Goal: Information Seeking & Learning: Learn about a topic

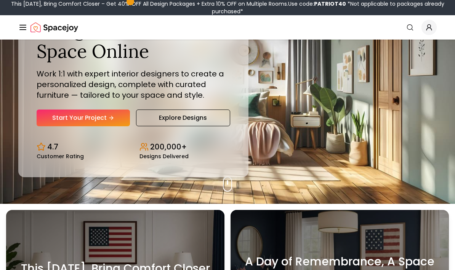
click at [155, 123] on div "Design Your Dream Space Online Work 1:1 with expert interior designers to creat…" at bounding box center [134, 72] width 194 height 108
click at [154, 125] on link "Explore Designs" at bounding box center [183, 118] width 94 height 17
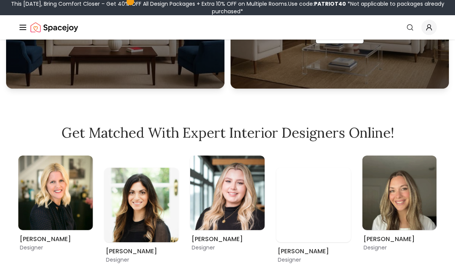
scroll to position [339, 0]
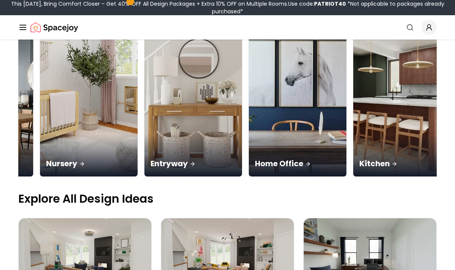
scroll to position [0, 266]
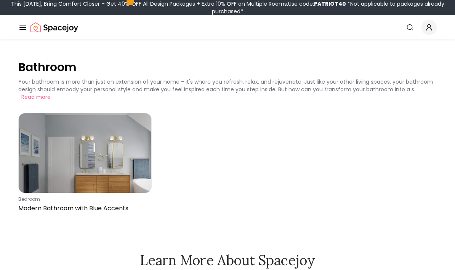
click at [43, 170] on img at bounding box center [85, 154] width 133 height 80
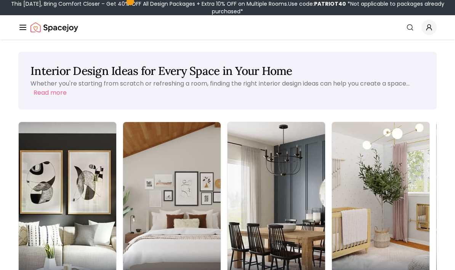
scroll to position [148, 0]
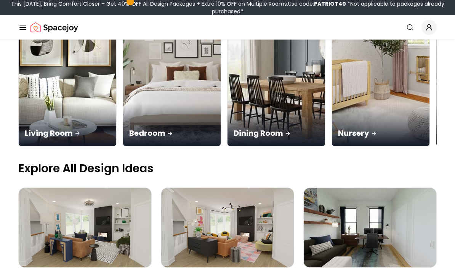
click at [45, 162] on p "Explore All Design Ideas" at bounding box center [227, 169] width 418 height 14
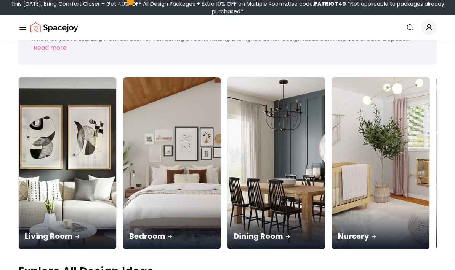
scroll to position [48, 0]
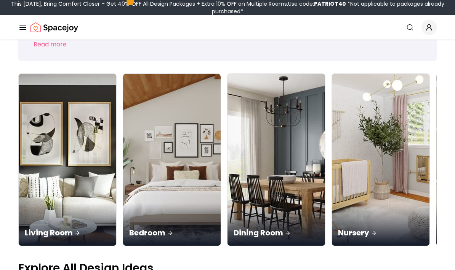
click at [46, 141] on img at bounding box center [68, 160] width 98 height 172
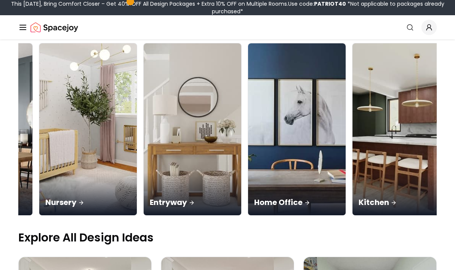
scroll to position [0, 292]
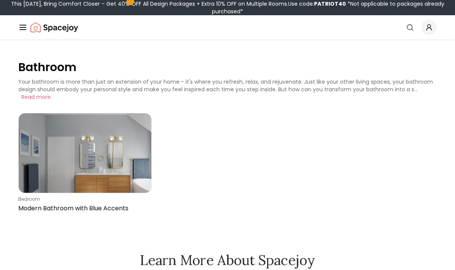
click at [39, 30] on img "Spacejoy" at bounding box center [54, 27] width 48 height 15
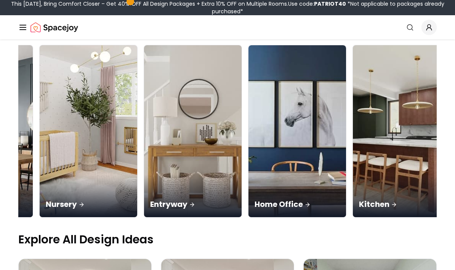
scroll to position [0, 292]
